Goal: Task Accomplishment & Management: Use online tool/utility

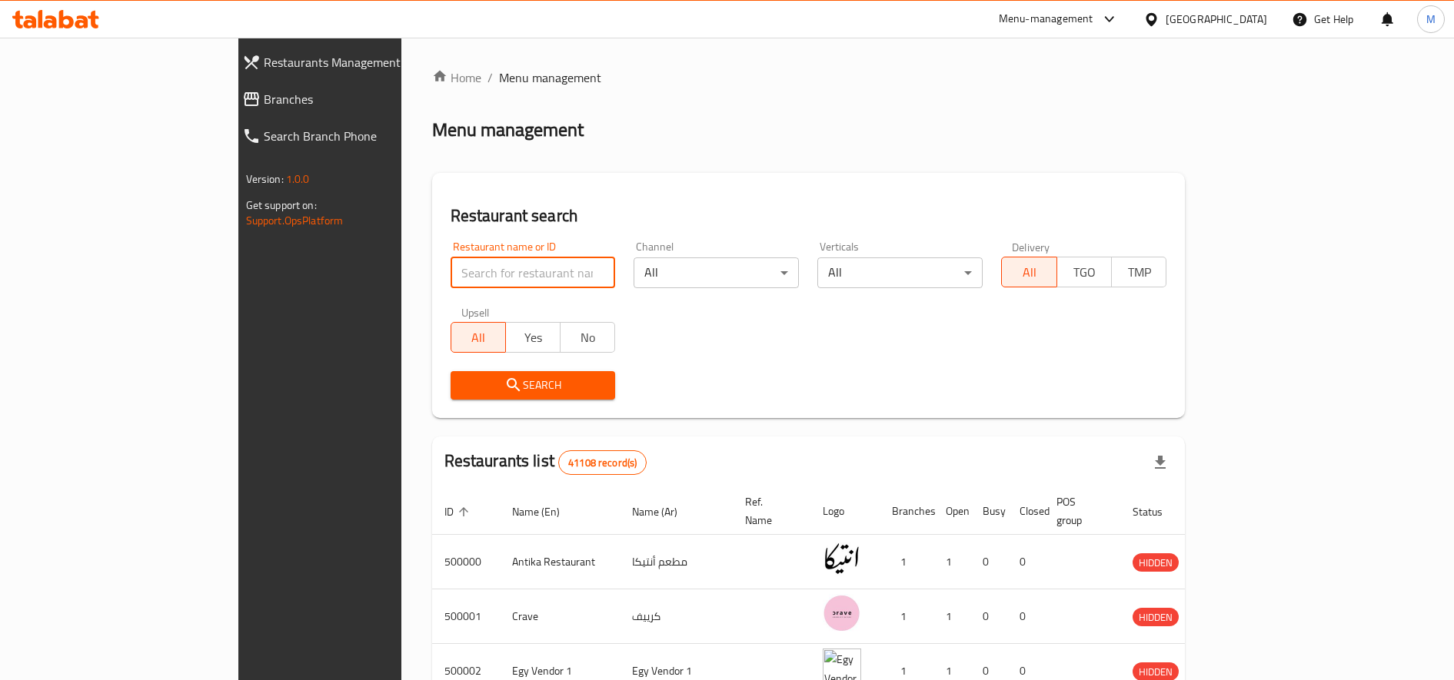
click at [451, 271] on input "search" at bounding box center [533, 273] width 165 height 31
paste input "671238"
type input "671238"
click at [481, 411] on div "Restaurant search Restaurant name or ID 671238 Restaurant name or ID Channel Al…" at bounding box center [808, 295] width 753 height 245
click at [503, 393] on span "Search" at bounding box center [533, 385] width 141 height 19
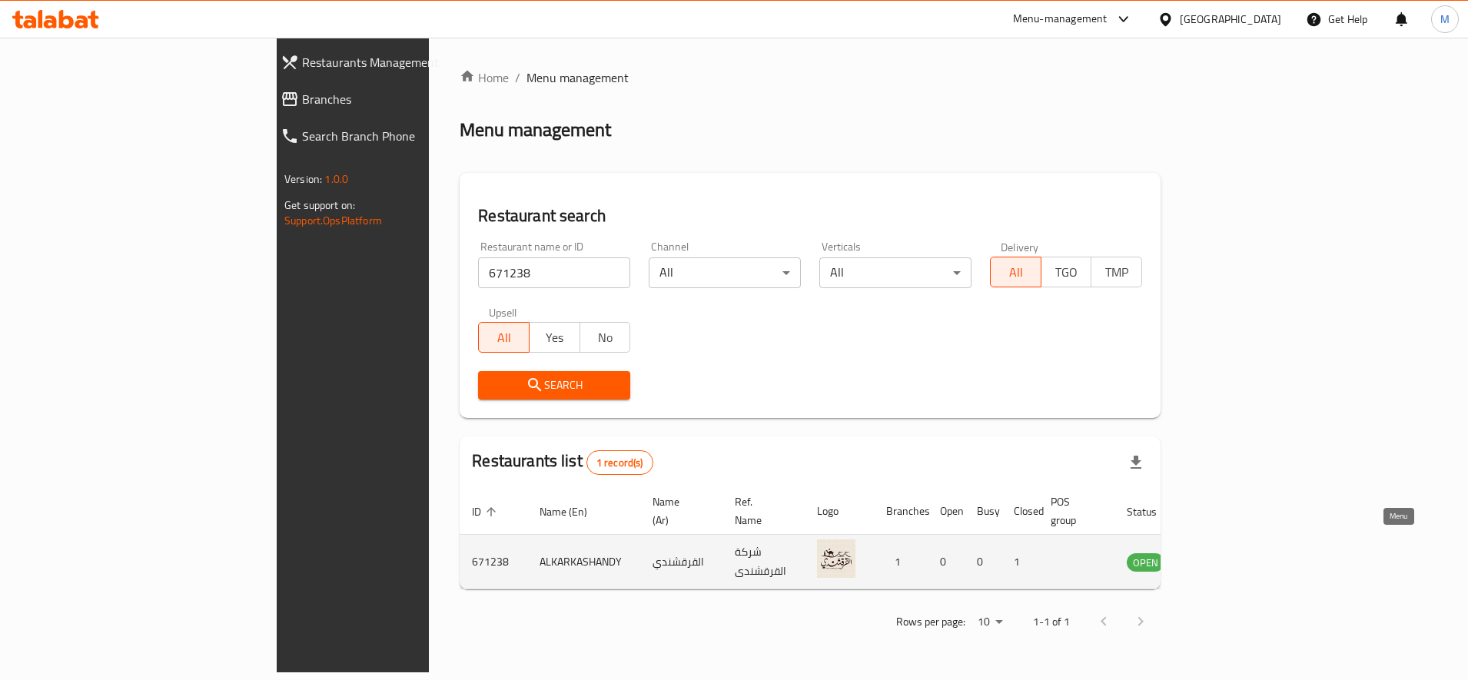
click at [1226, 553] on icon "enhanced table" at bounding box center [1217, 562] width 18 height 18
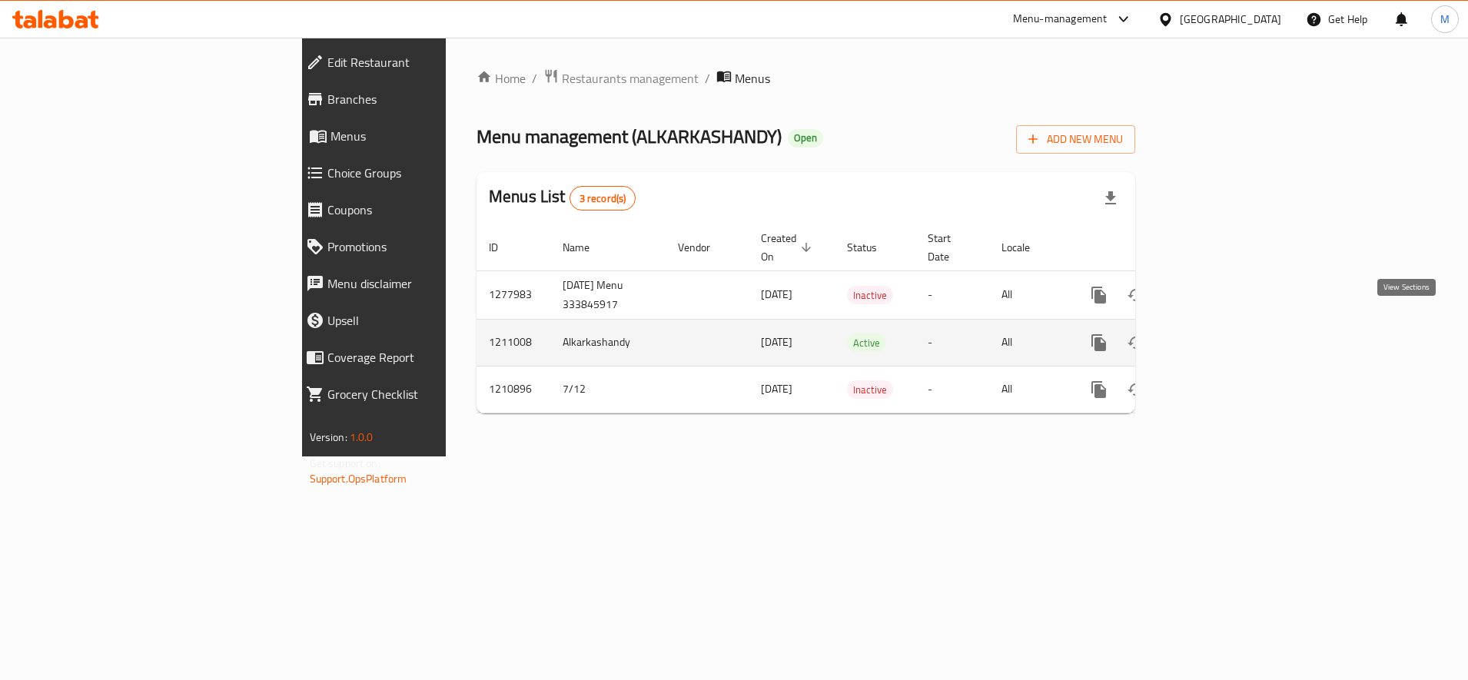
click at [1229, 324] on link "enhanced table" at bounding box center [1210, 342] width 37 height 37
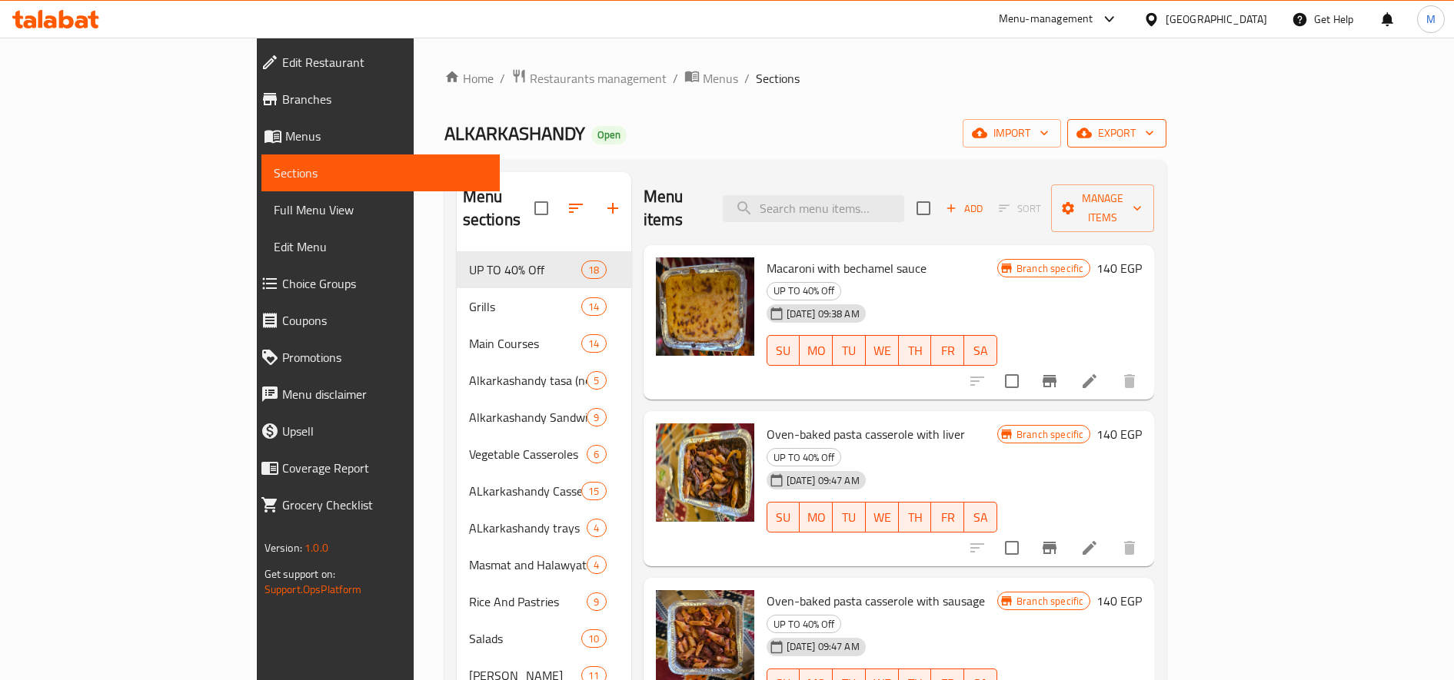
click at [1154, 137] on span "export" at bounding box center [1116, 133] width 75 height 19
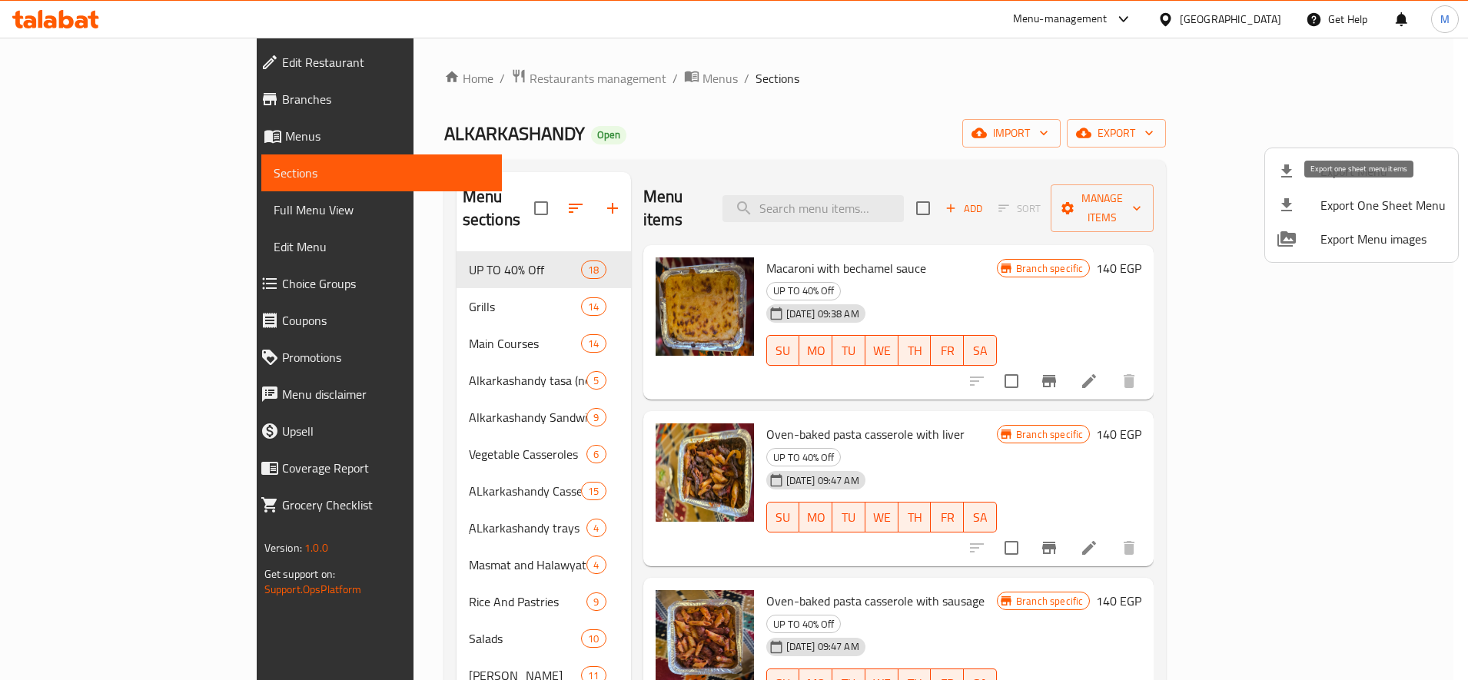
click at [1403, 205] on span "Export One Sheet Menu" at bounding box center [1383, 205] width 125 height 18
click at [414, 77] on div at bounding box center [734, 340] width 1468 height 680
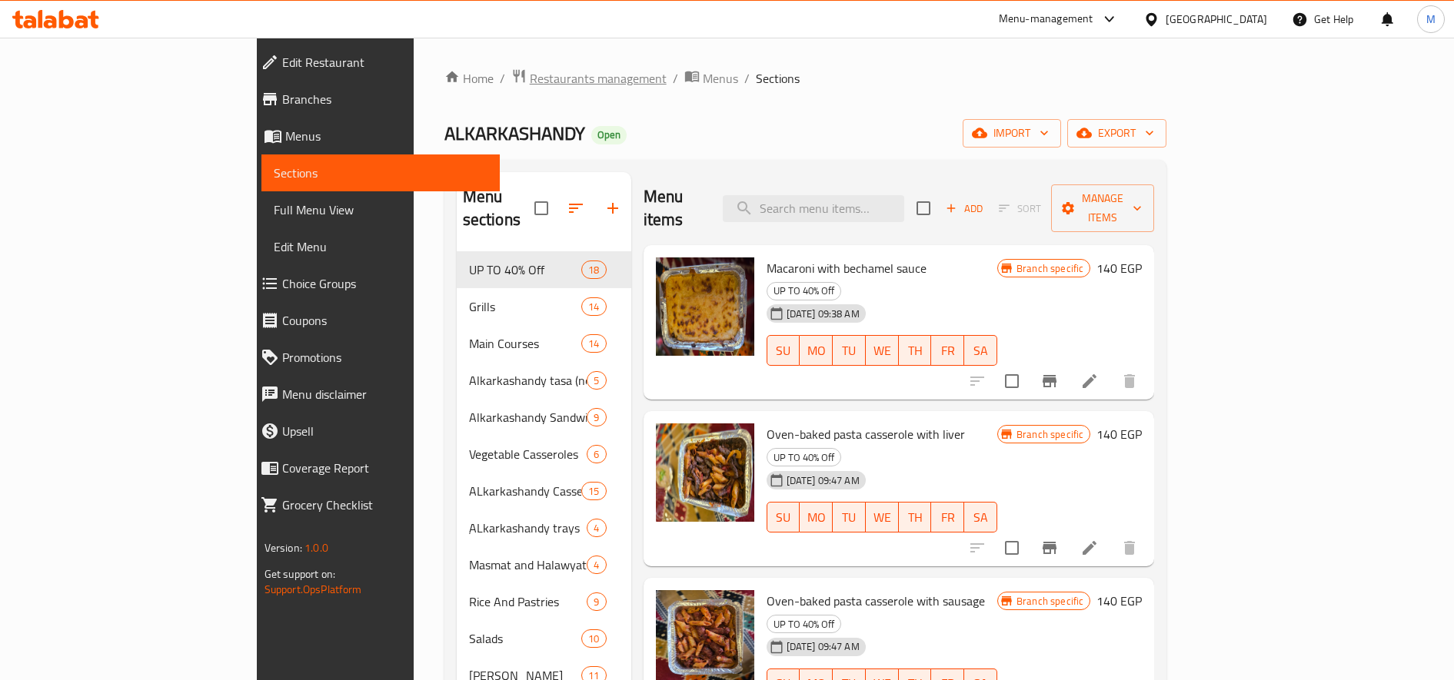
click at [530, 82] on span "Restaurants management" at bounding box center [598, 78] width 137 height 18
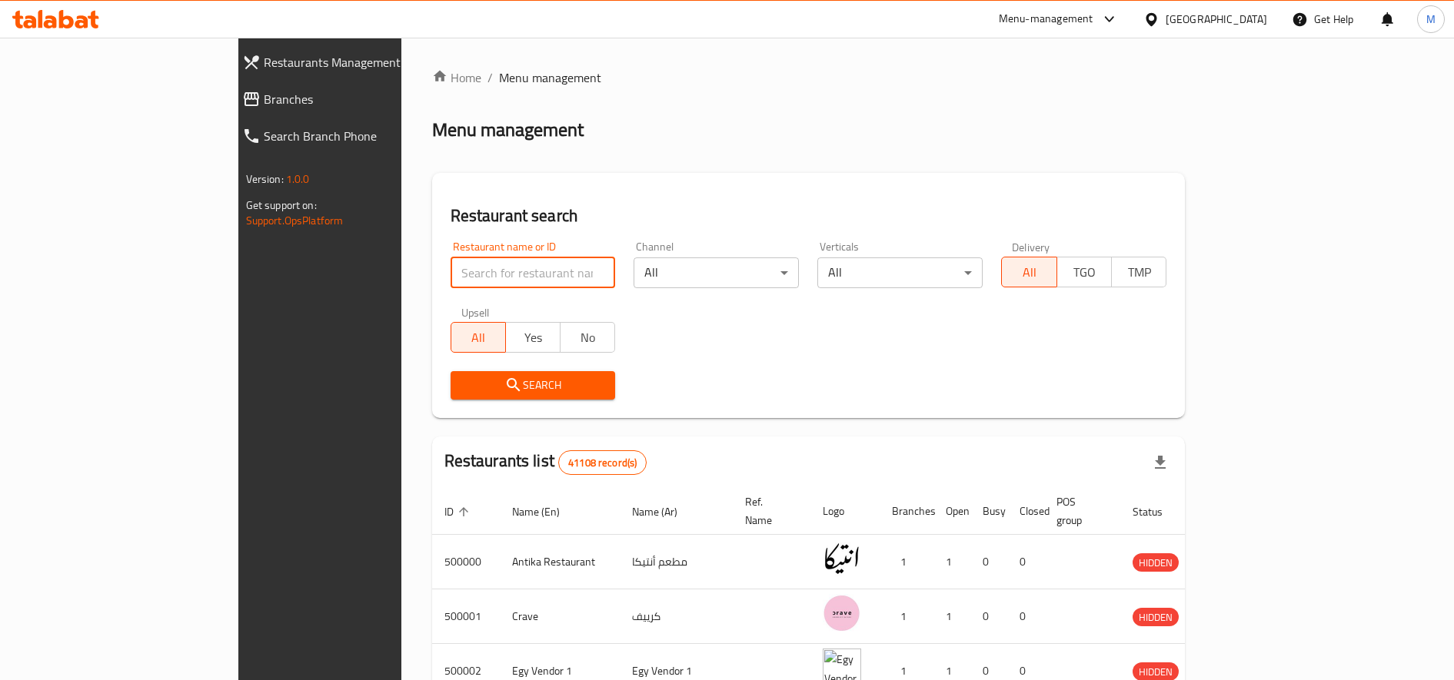
click at [451, 270] on input "search" at bounding box center [533, 273] width 165 height 31
click at [1093, 22] on div "Menu-management" at bounding box center [1046, 19] width 95 height 18
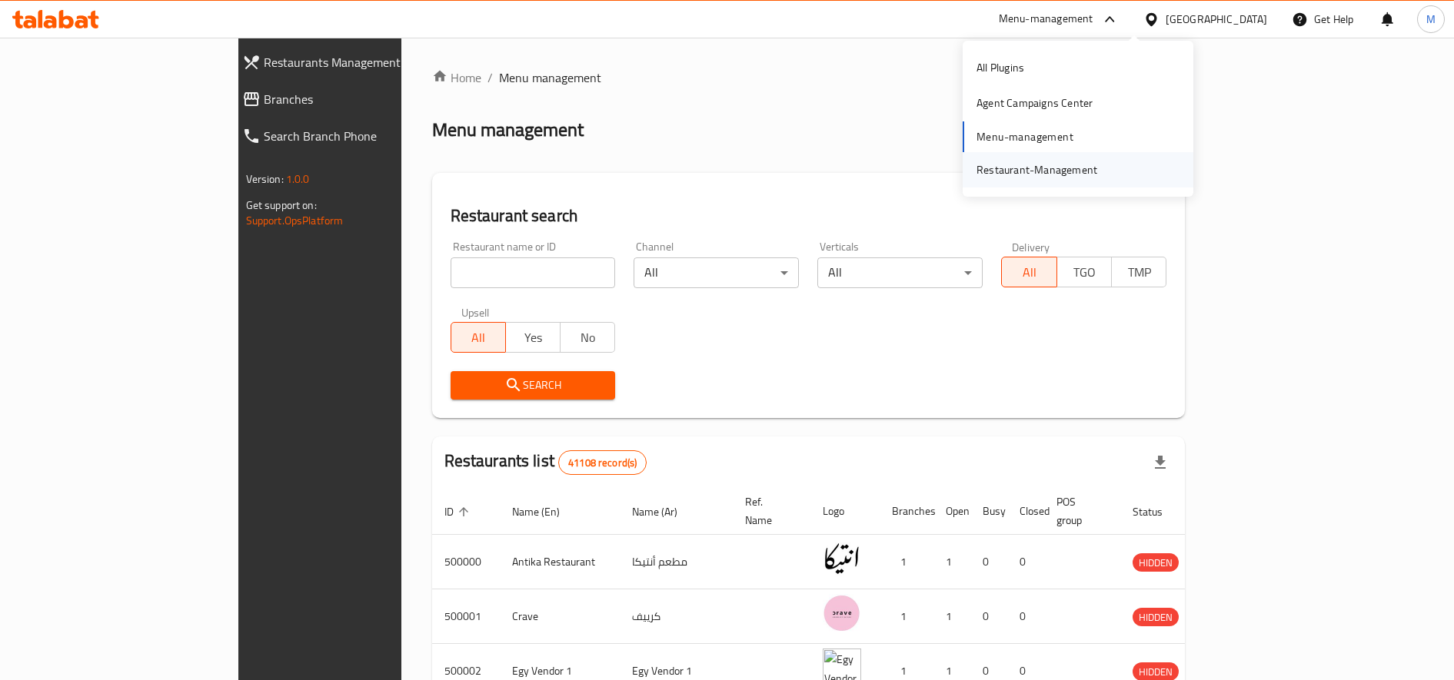
click at [1033, 165] on div "Restaurant-Management" at bounding box center [1036, 169] width 121 height 17
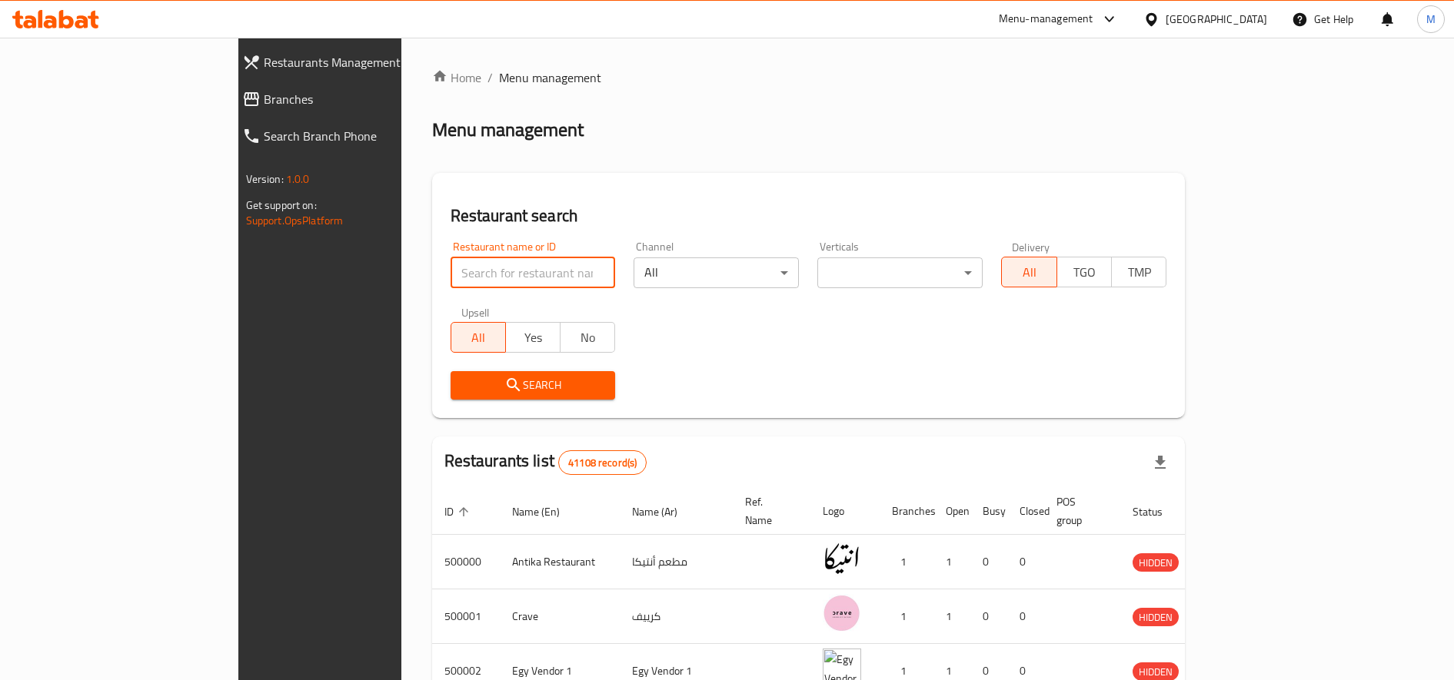
click at [481, 280] on input "search" at bounding box center [533, 273] width 165 height 31
type input "h"
type input "high burger"
click button "Search" at bounding box center [533, 385] width 165 height 28
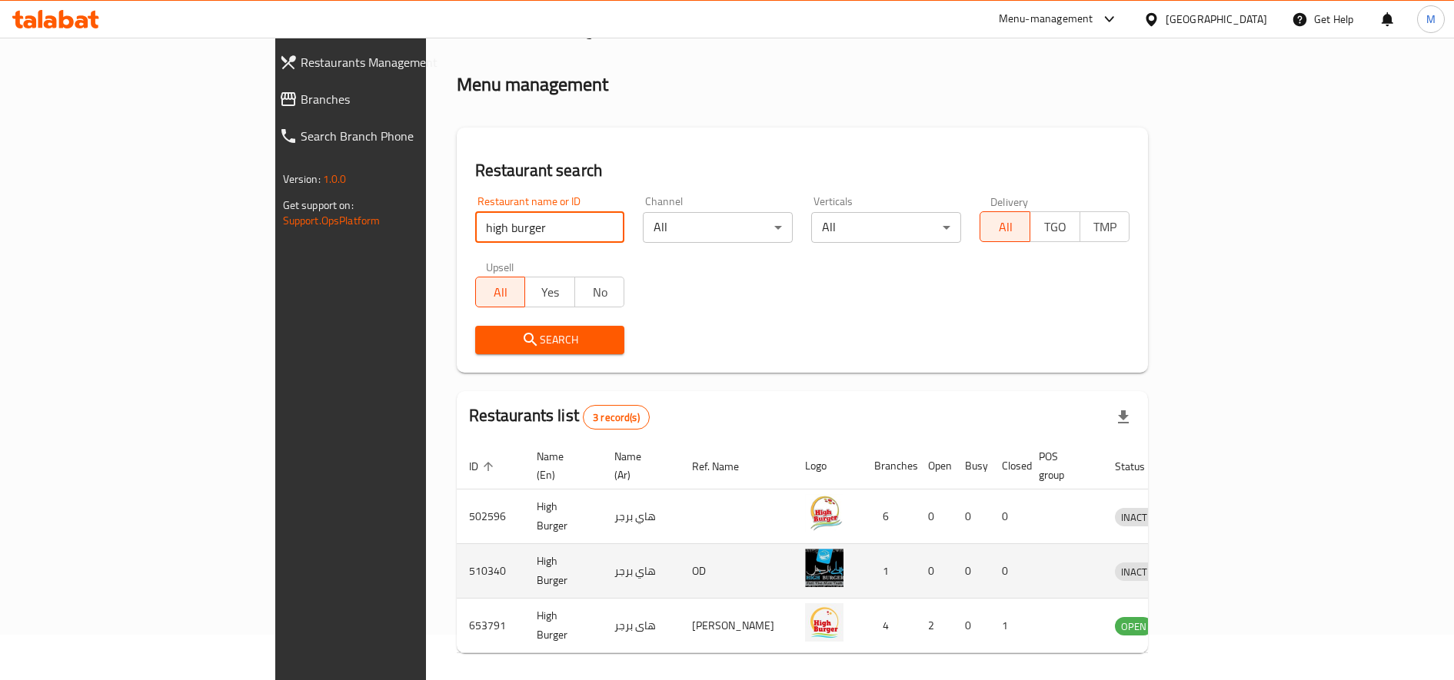
scroll to position [85, 0]
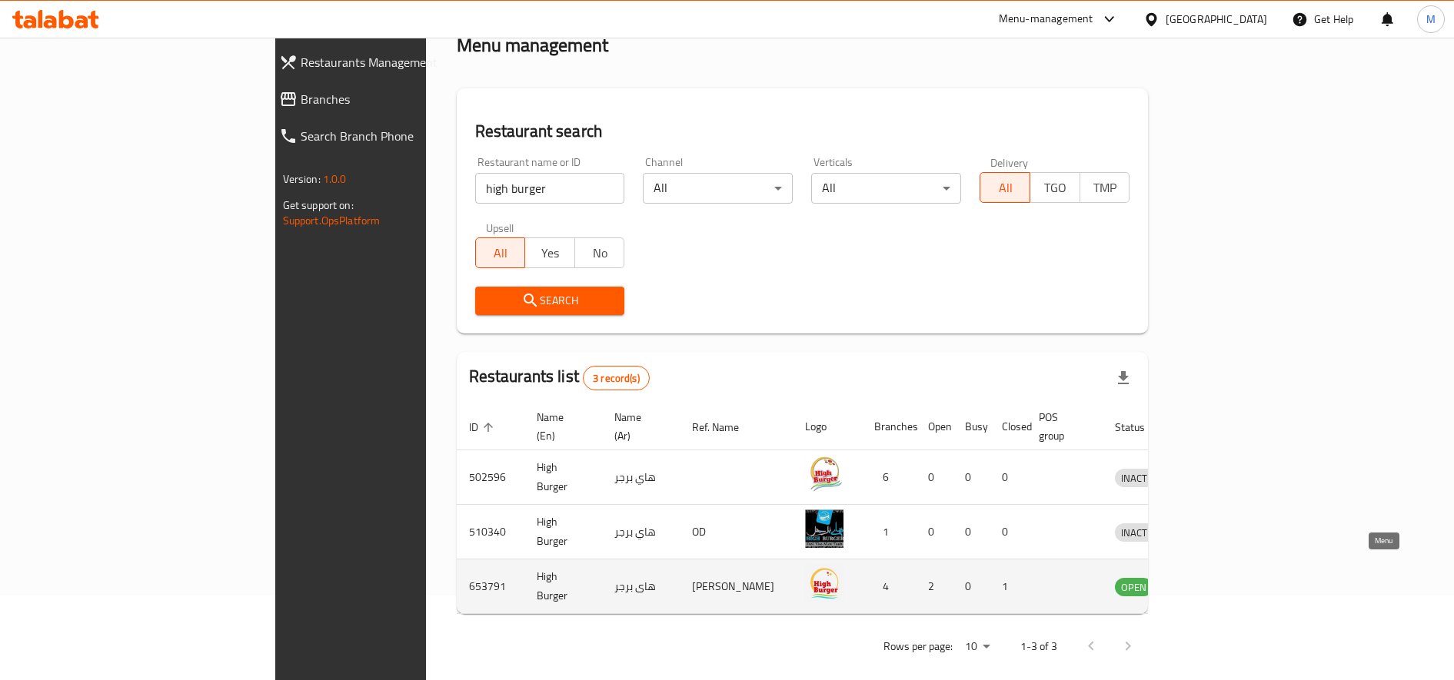
click at [1213, 584] on icon "enhanced table" at bounding box center [1210, 587] width 5 height 6
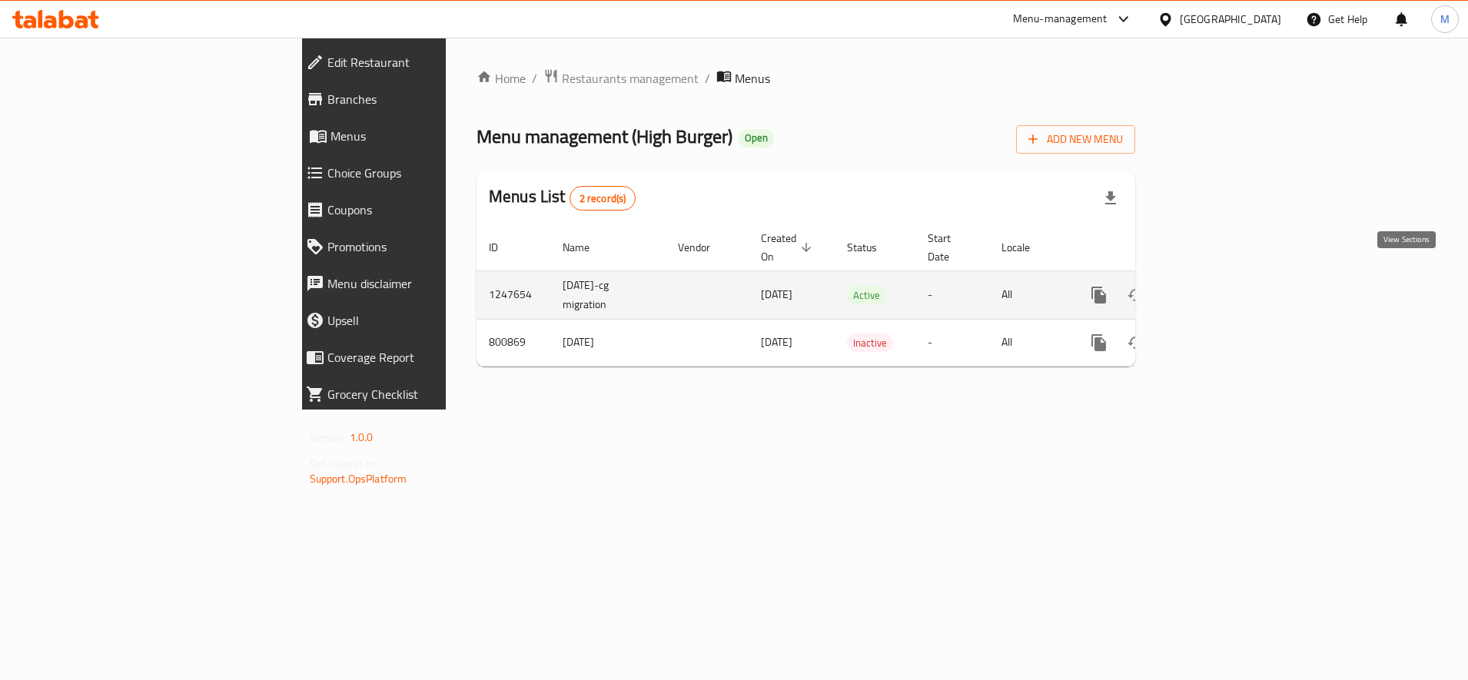
click at [1219, 286] on icon "enhanced table" at bounding box center [1210, 295] width 18 height 18
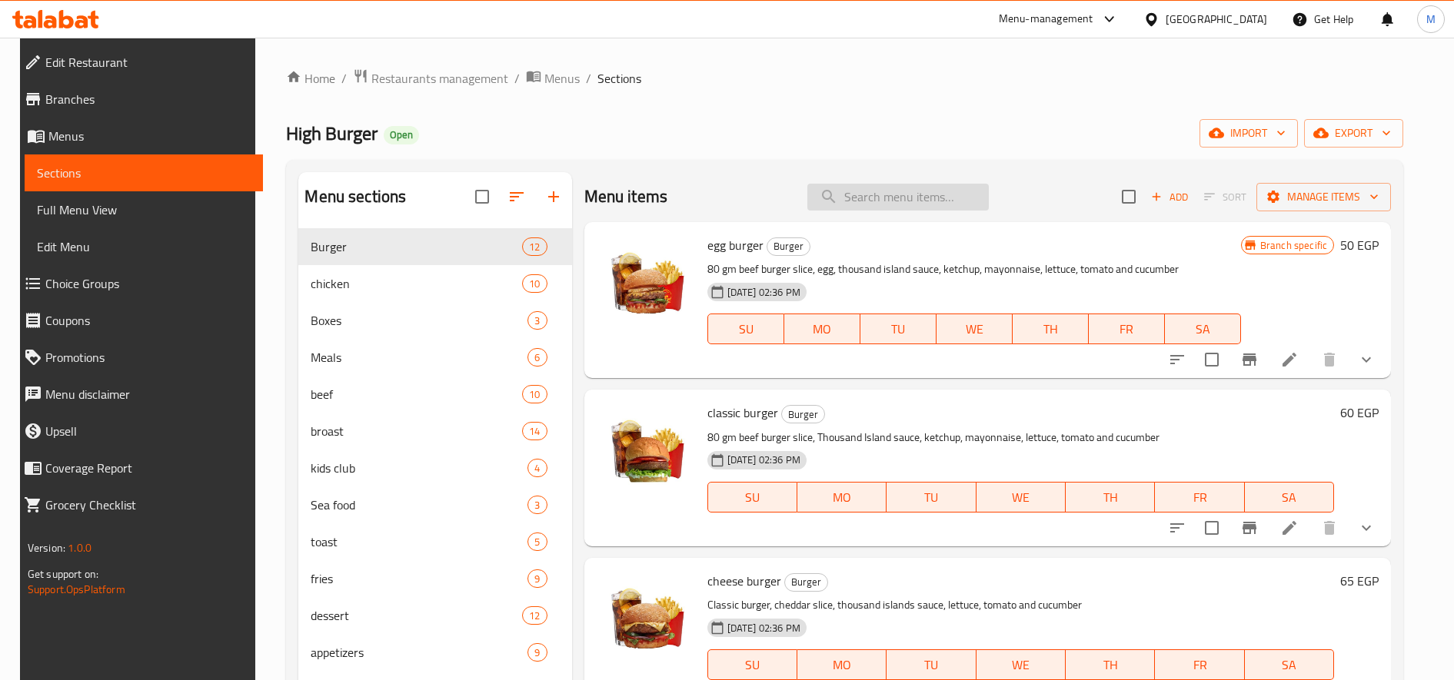
click at [861, 198] on input "search" at bounding box center [897, 197] width 181 height 27
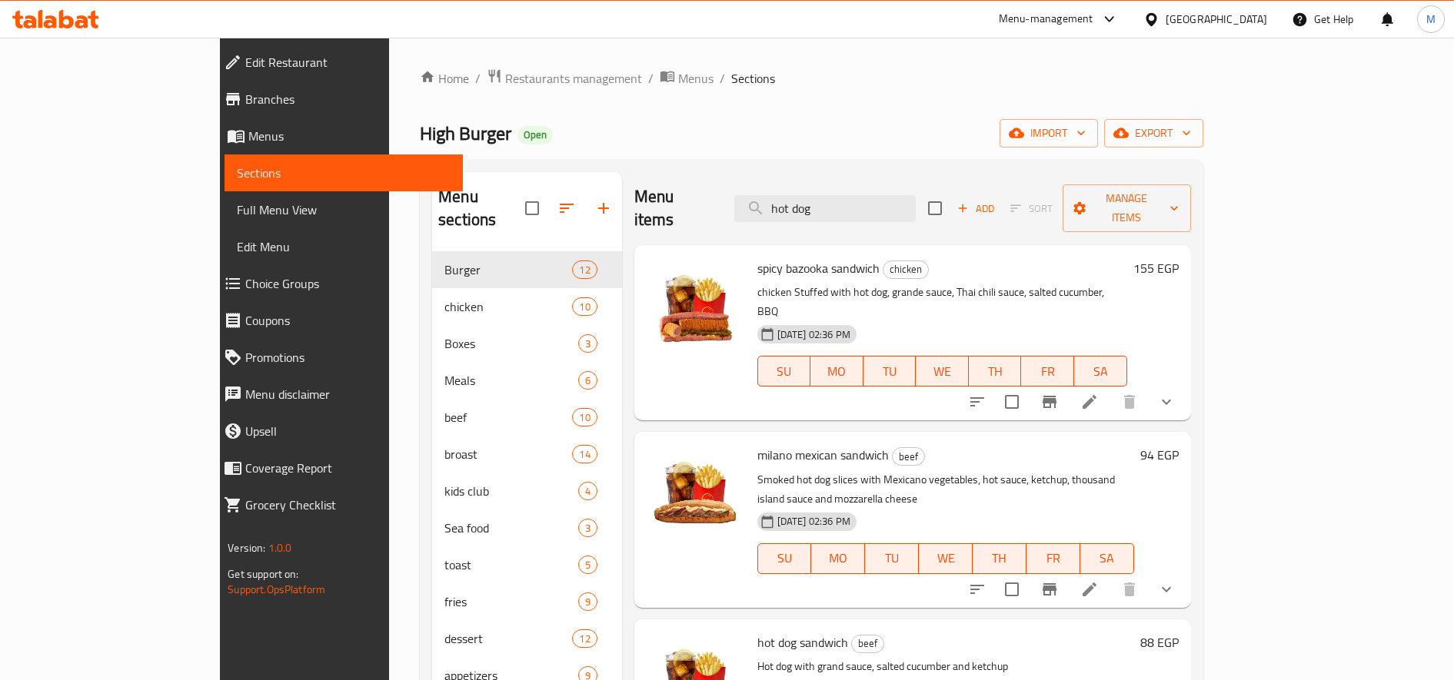
type input "hot dog"
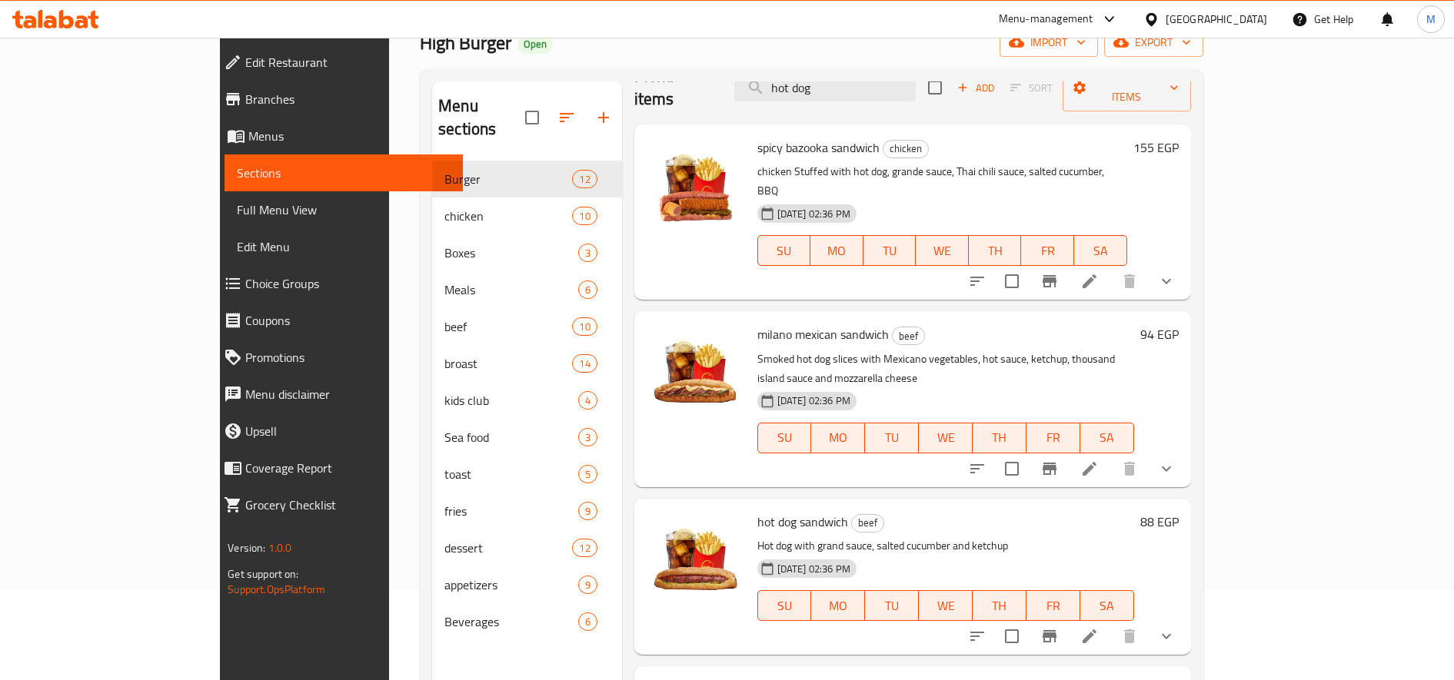
scroll to position [128, 0]
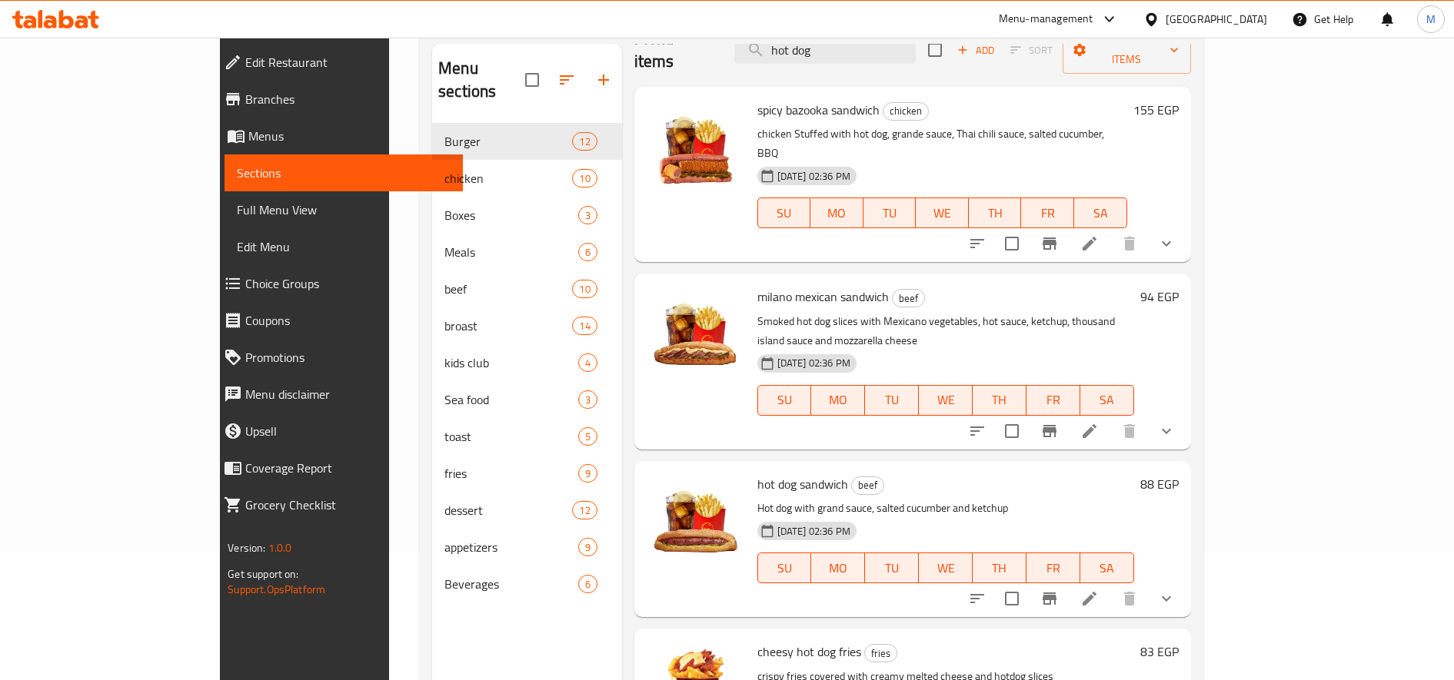
click at [1068, 580] on button "Branch-specific-item" at bounding box center [1049, 598] width 37 height 37
click at [1179, 474] on h6 "88 EGP" at bounding box center [1159, 485] width 38 height 22
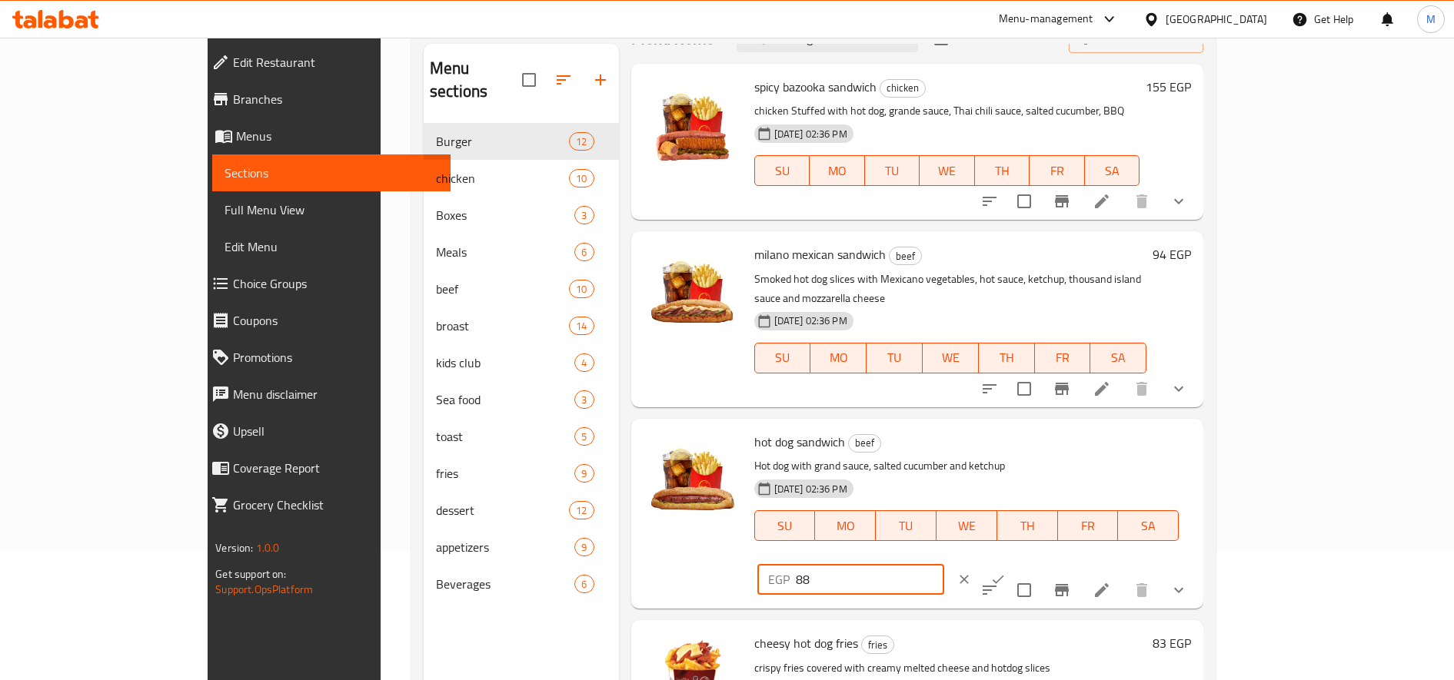
drag, startPoint x: 1180, startPoint y: 429, endPoint x: 1188, endPoint y: 432, distance: 8.3
click at [944, 564] on input "88" at bounding box center [870, 579] width 148 height 31
type input "89"
click at [1006, 572] on icon "ok" at bounding box center [997, 579] width 15 height 15
